Goal: Communication & Community: Answer question/provide support

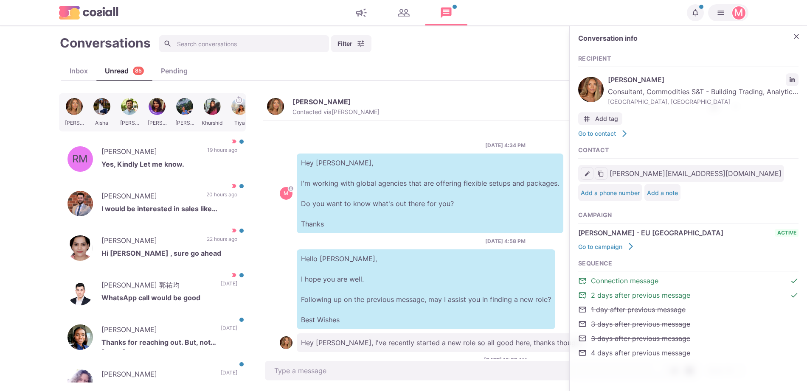
scroll to position [49, 0]
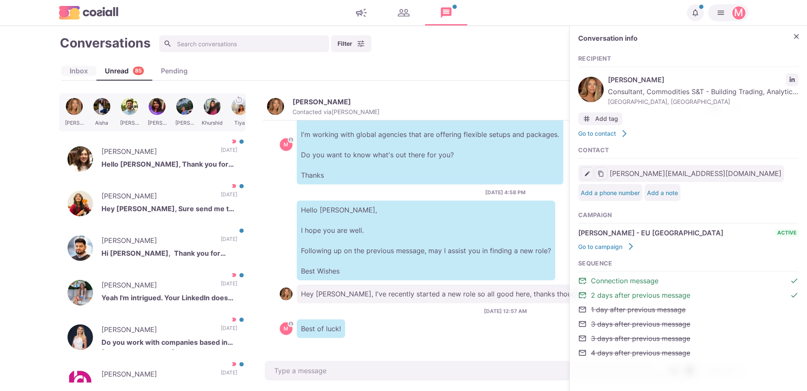
click at [73, 69] on div "Inbox" at bounding box center [78, 71] width 35 height 10
type textarea "x"
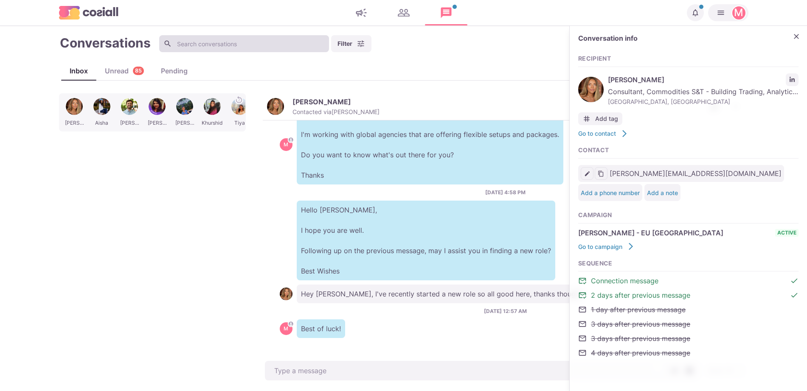
click at [196, 45] on input at bounding box center [244, 43] width 170 height 17
type input "[PERSON_NAME]"
type textarea "x"
type input "[PERSON_NAME]"
type textarea "x"
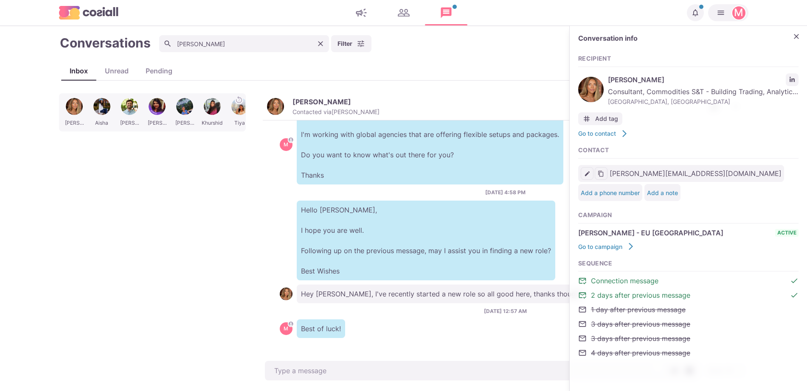
type input "[PERSON_NAME]"
click at [282, 148] on span "M" at bounding box center [286, 144] width 13 height 13
click at [793, 39] on icon "Close" at bounding box center [796, 36] width 8 height 8
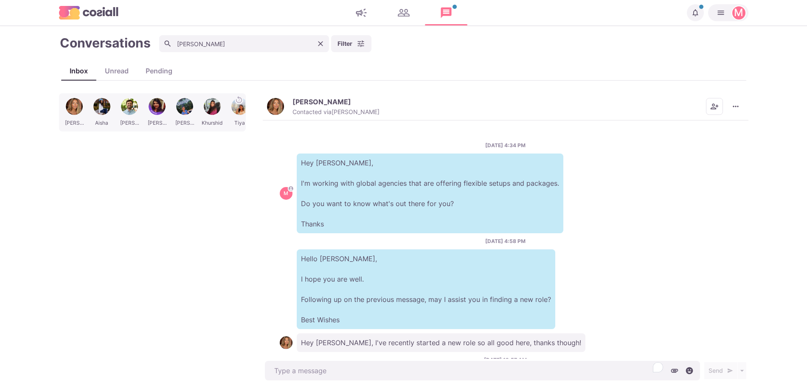
scroll to position [49, 0]
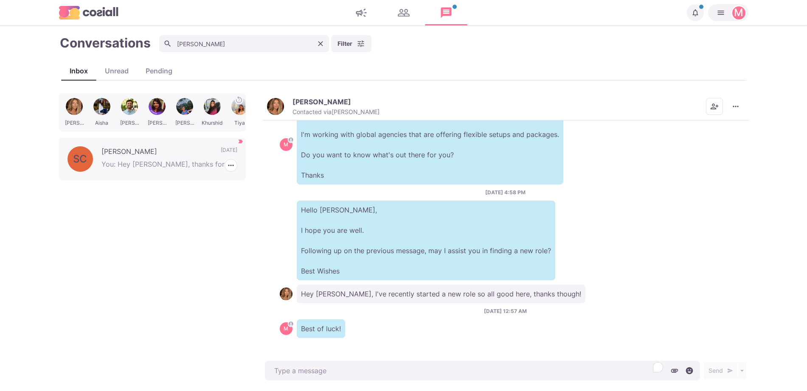
click at [169, 169] on p "You: Hey [PERSON_NAME], thanks for bumping this! I work with agencies across al…" at bounding box center [169, 165] width 136 height 13
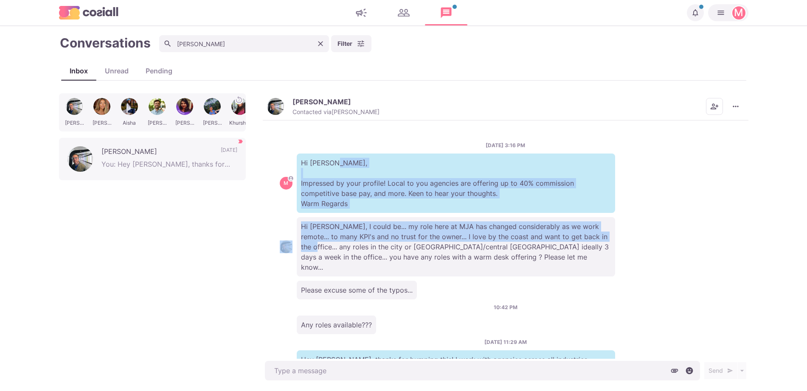
drag, startPoint x: 738, startPoint y: 170, endPoint x: 739, endPoint y: 247, distance: 76.4
click at [739, 247] on div "[DATE] 3:16 PM M Hi [PERSON_NAME], Impressed by your profile! Local to you agen…" at bounding box center [506, 240] width 486 height 239
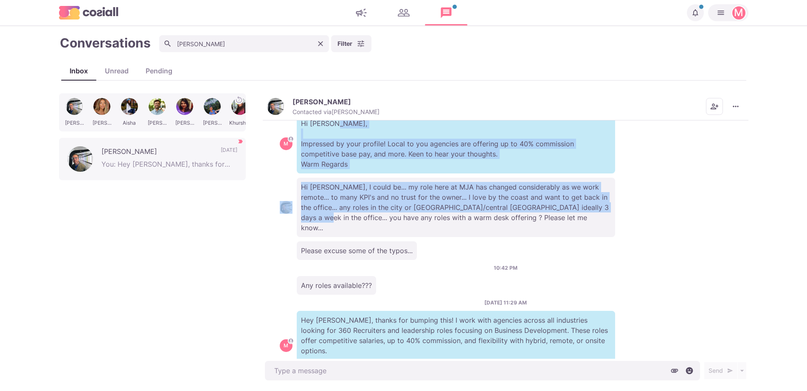
scroll to position [72, 0]
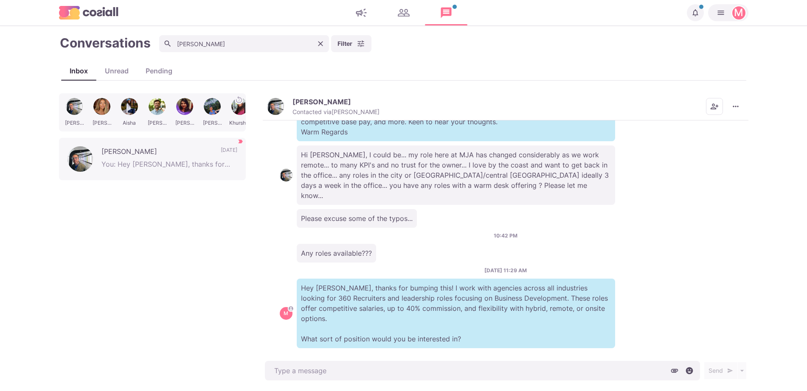
click at [603, 232] on div "10:42 PM Any roles available???" at bounding box center [506, 247] width 452 height 31
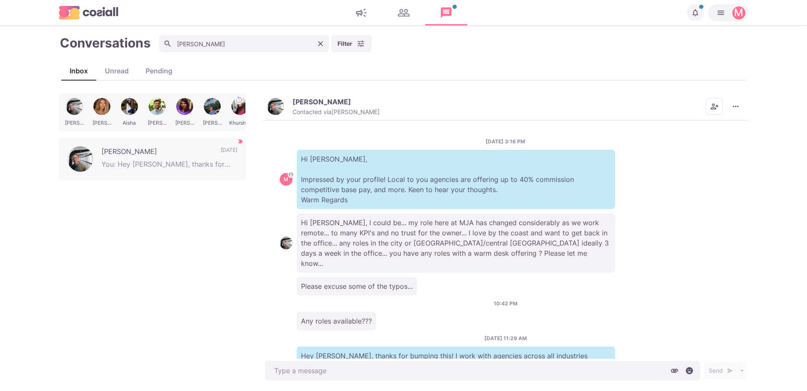
scroll to position [0, 0]
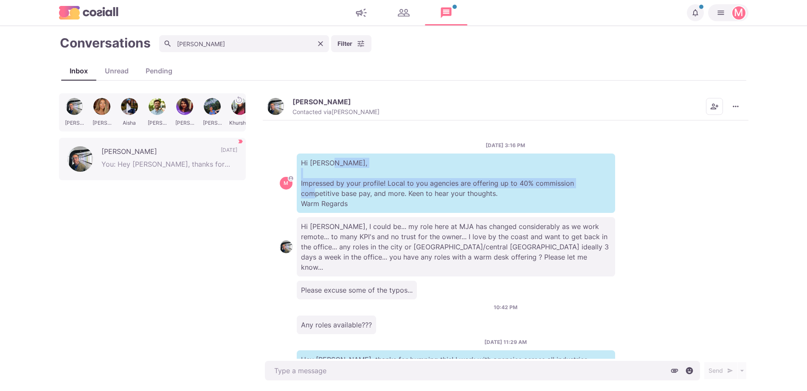
drag, startPoint x: 715, startPoint y: 171, endPoint x: 717, endPoint y: 182, distance: 12.0
click at [717, 182] on div "M Hi [PERSON_NAME], Impressed by your profile! Local to you agencies are offeri…" at bounding box center [506, 183] width 452 height 59
click at [717, 180] on div "M Hi [PERSON_NAME], Impressed by your profile! Local to you agencies are offeri…" at bounding box center [506, 183] width 452 height 59
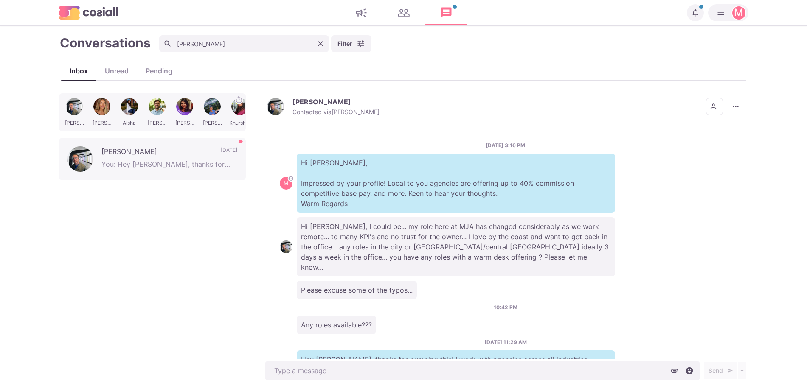
click at [710, 189] on div "M Hi [PERSON_NAME], Impressed by your profile! Local to you agencies are offeri…" at bounding box center [506, 183] width 452 height 59
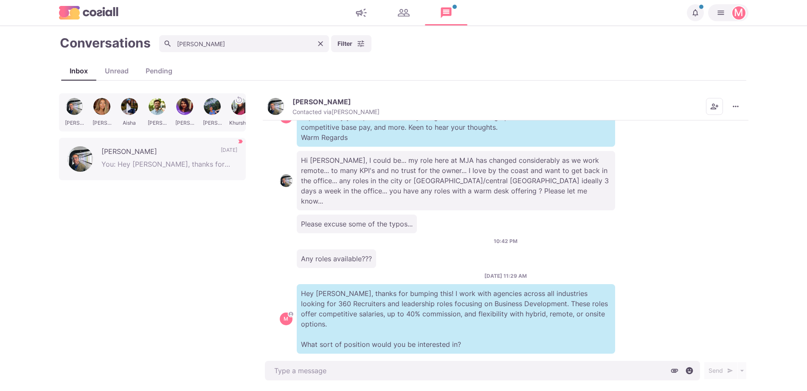
scroll to position [72, 0]
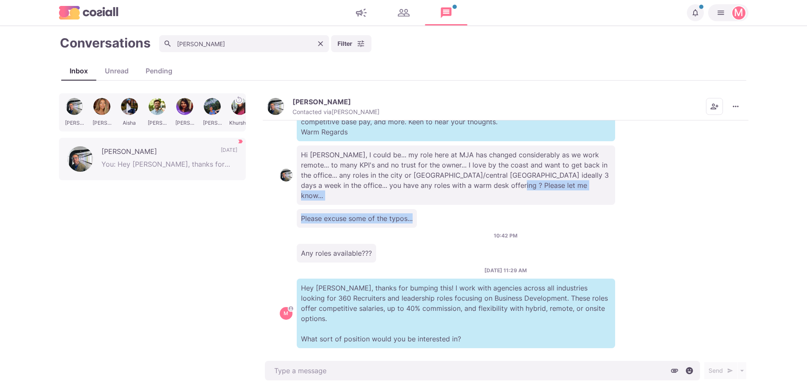
drag, startPoint x: 747, startPoint y: 199, endPoint x: 746, endPoint y: 216, distance: 17.4
click at [746, 213] on div "[DATE] 3:16 PM M Hi [PERSON_NAME], Impressed by your profile! Local to you agen…" at bounding box center [506, 240] width 486 height 239
click at [727, 195] on div "[DATE] 3:16 PM M Hi [PERSON_NAME], Impressed by your profile! Local to you agen…" at bounding box center [506, 240] width 486 height 239
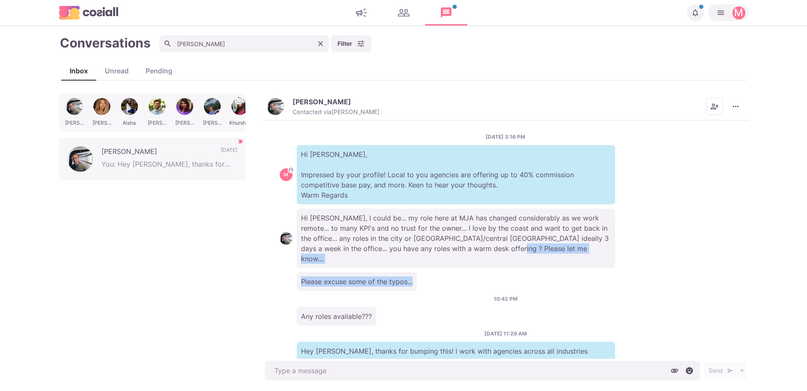
scroll to position [0, 0]
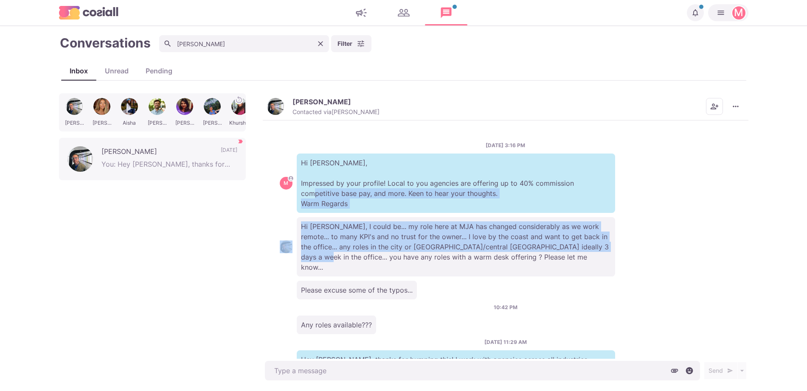
drag, startPoint x: 736, startPoint y: 192, endPoint x: 724, endPoint y: 249, distance: 57.9
click at [724, 248] on div "[DATE] 3:16 PM M Hi [PERSON_NAME], Impressed by your profile! Local to you agen…" at bounding box center [506, 240] width 486 height 239
click at [726, 246] on div "[DATE] 3:16 PM M Hi [PERSON_NAME], Impressed by your profile! Local to you agen…" at bounding box center [506, 240] width 486 height 239
click at [750, 250] on div "Conversations [PERSON_NAME] Filter Status Campaign Contact Mark conversations a…" at bounding box center [404, 208] width 706 height 348
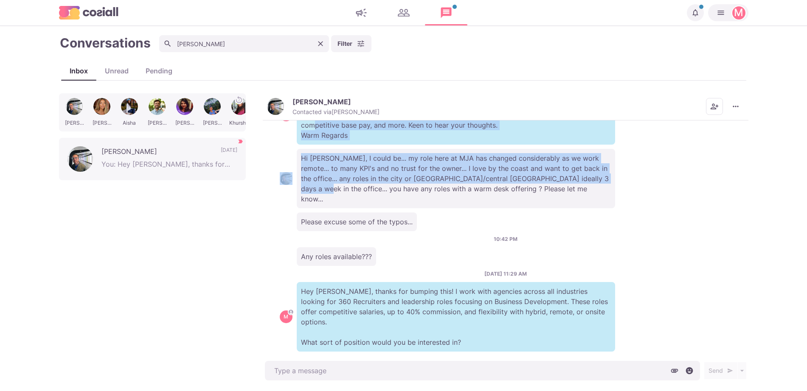
scroll to position [72, 0]
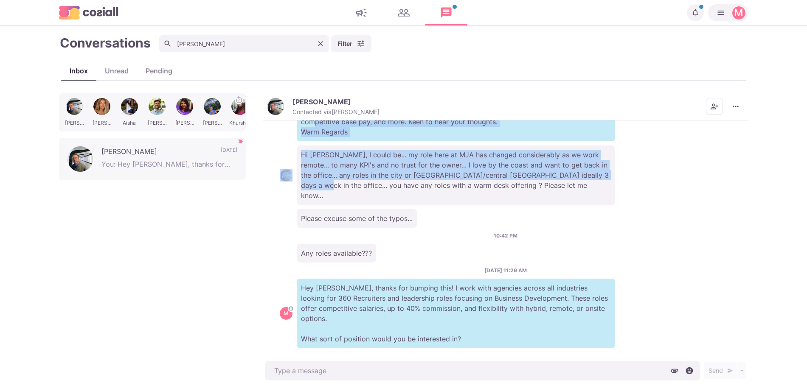
click at [612, 281] on p "Hey [PERSON_NAME], thanks for bumping this! I work with agencies across all ind…" at bounding box center [456, 314] width 318 height 70
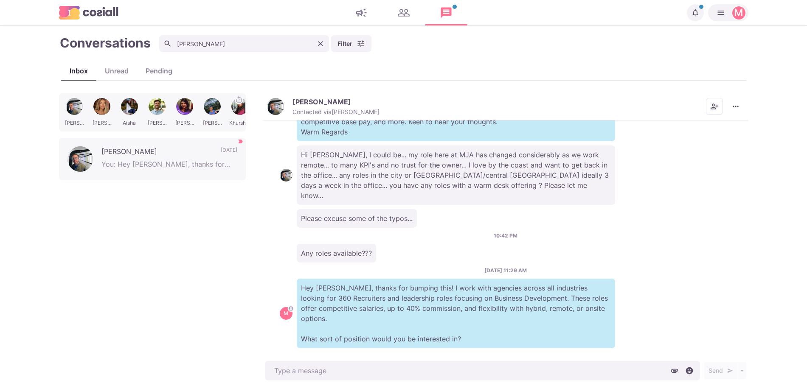
type textarea "x"
